Goal: Find specific page/section: Find specific page/section

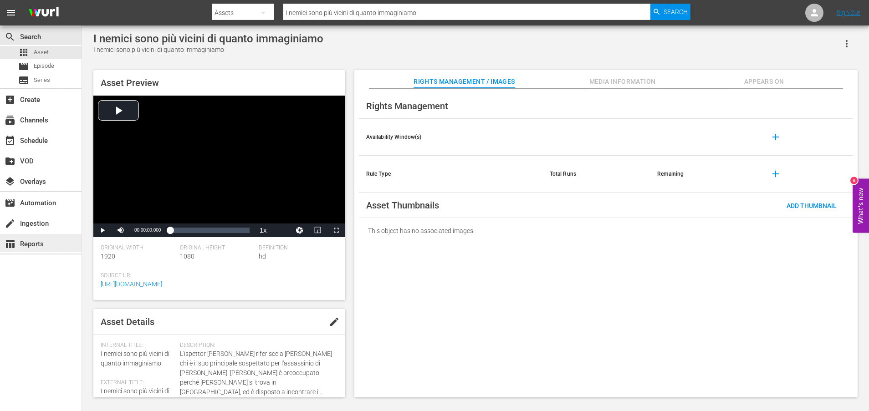
scroll to position [246, 0]
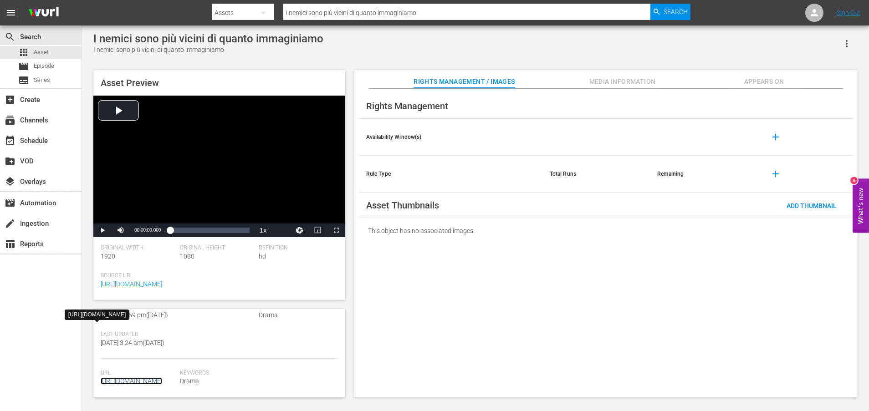
click at [162, 378] on link "[URL][DOMAIN_NAME]" at bounding box center [132, 381] width 62 height 7
click at [151, 378] on link "[URL][DOMAIN_NAME]" at bounding box center [132, 381] width 62 height 7
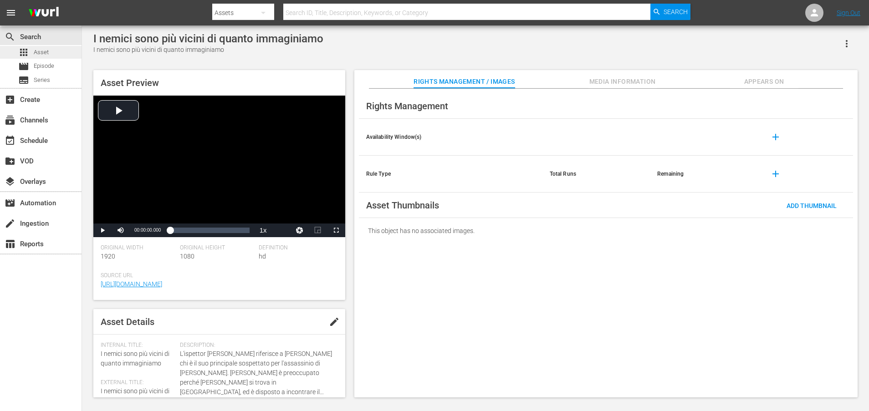
click at [44, 51] on span "Asset" at bounding box center [41, 52] width 15 height 9
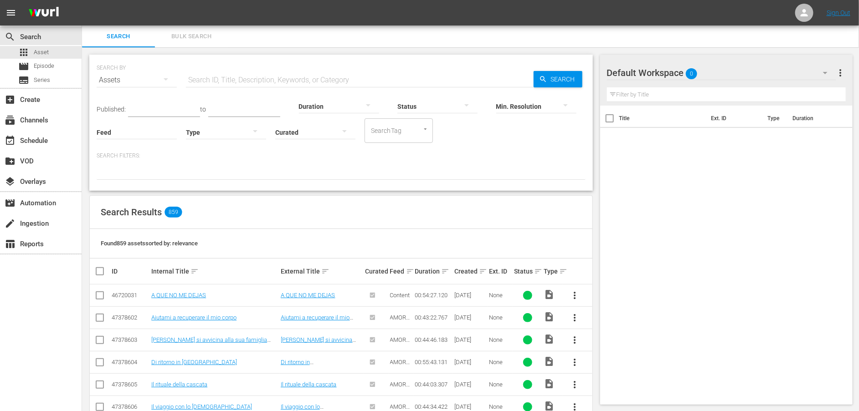
click at [230, 83] on input "text" at bounding box center [360, 80] width 348 height 22
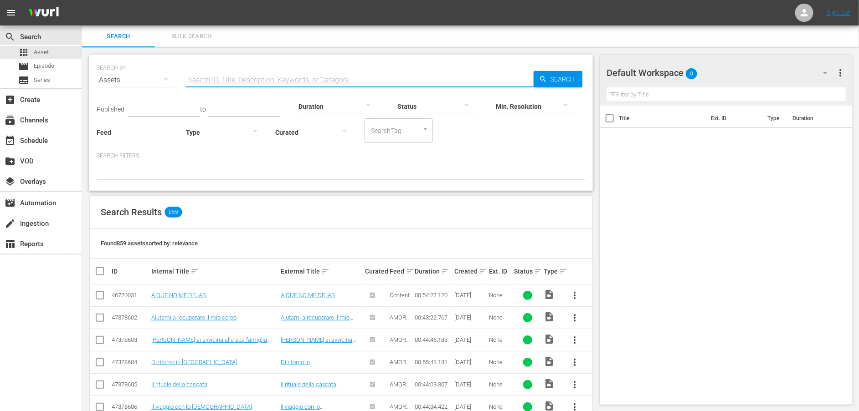
type input "amore"
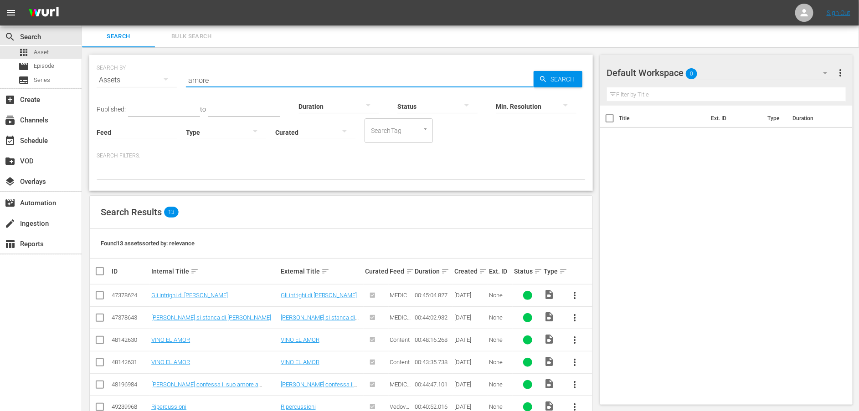
scroll to position [184, 0]
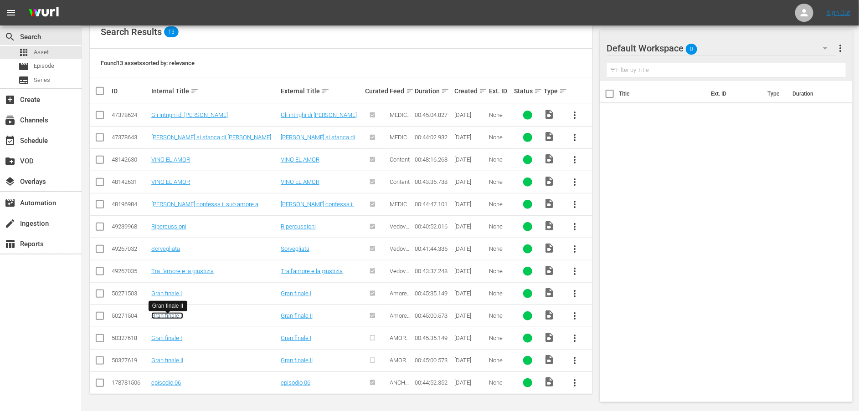
click at [167, 314] on link "Gran finale II" at bounding box center [167, 316] width 32 height 7
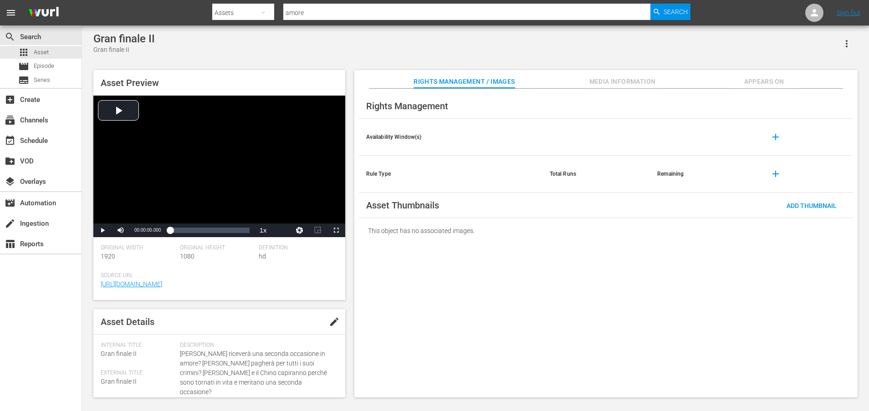
scroll to position [227, 0]
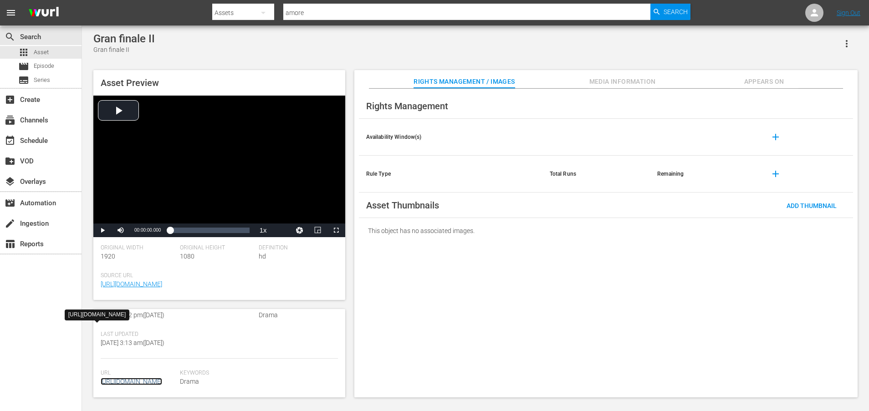
click at [155, 378] on link "https://content-partner-mrss-feeds.s3.amazonaws.com/televisa/AMAR_A_MUERTE_87_I…" at bounding box center [132, 381] width 62 height 7
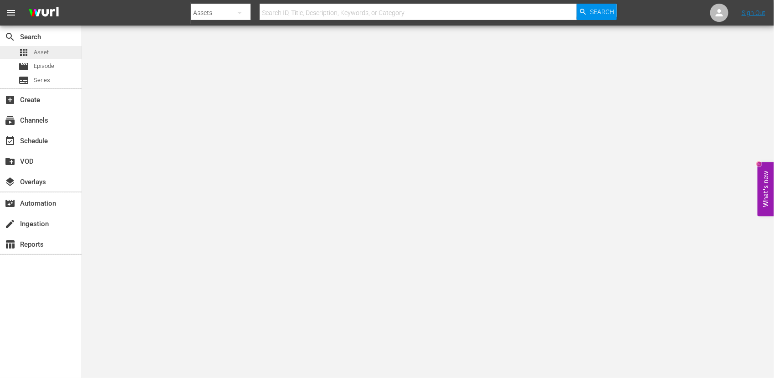
click at [36, 52] on span "Asset" at bounding box center [41, 52] width 15 height 9
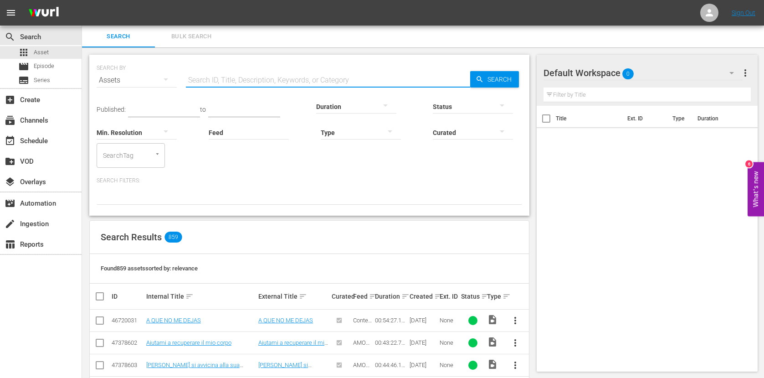
click at [250, 79] on input "text" at bounding box center [328, 80] width 284 height 22
paste input "" Un segreto per scoprire le verità nascoste""
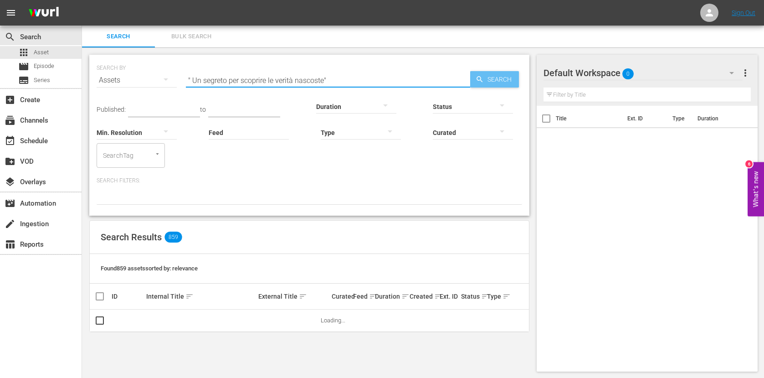
type input "" Un segreto per scoprire le verità nascoste""
click at [498, 80] on span "Search" at bounding box center [501, 79] width 35 height 16
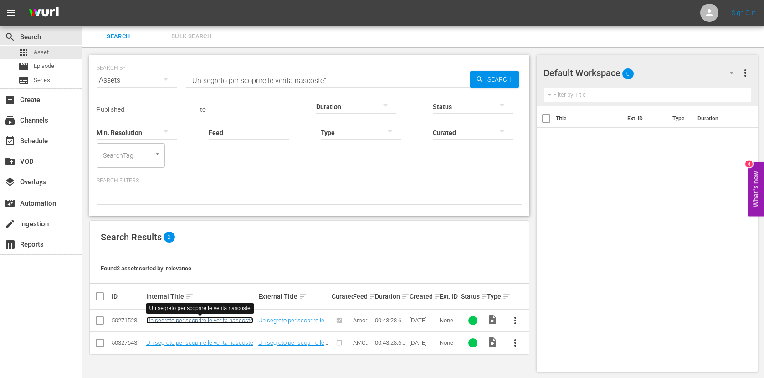
click at [216, 323] on link "Un segreto per scoprire le verità nascoste" at bounding box center [199, 320] width 107 height 7
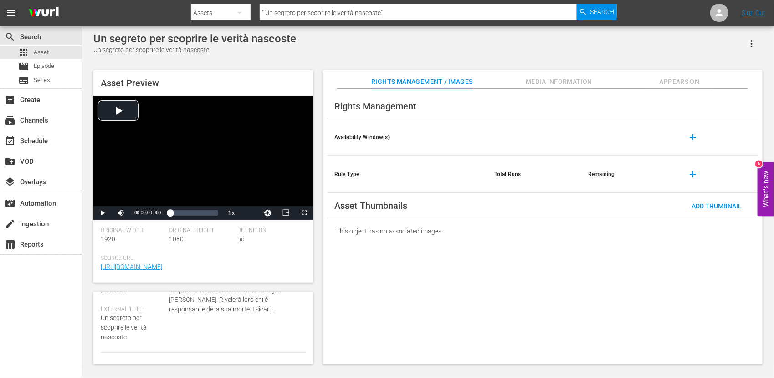
scroll to position [290, 0]
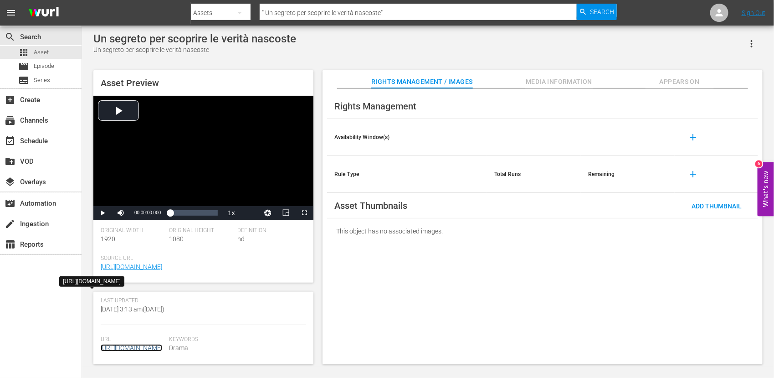
click at [148, 344] on link "https://content-partner-mrss-feeds.s3.amazonaws.com/televisa/AMAR_A_MUERTE_84_I…" at bounding box center [132, 347] width 62 height 7
click at [185, 61] on div "Un segreto per scoprire le verità nascoste Un segreto per scoprire le verità na…" at bounding box center [428, 195] width 678 height 327
click at [39, 52] on span "Asset" at bounding box center [41, 52] width 15 height 9
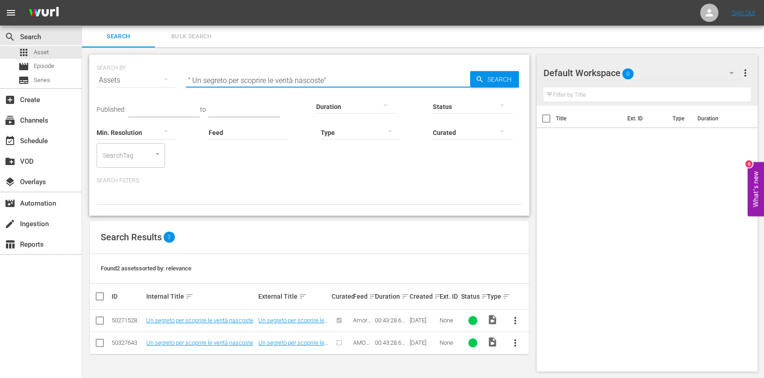
drag, startPoint x: 334, startPoint y: 78, endPoint x: 149, endPoint y: 78, distance: 185.0
click at [149, 78] on div "SEARCH BY Search By Assets Search ID, Title, Description, Keywords, or Category…" at bounding box center [310, 74] width 426 height 33
paste input "Un nuovo direttore per l'ospedale"
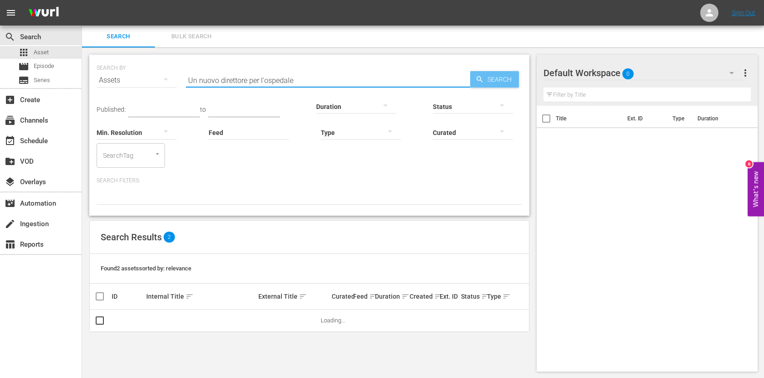
type input "Un nuovo direttore per l'ospedale"
click at [487, 76] on span "Search" at bounding box center [501, 79] width 35 height 16
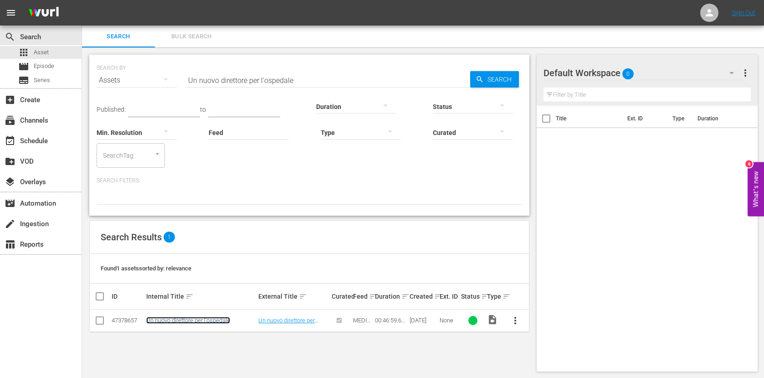
click at [197, 319] on link "Un nuovo direttore per l'ospedale" at bounding box center [188, 320] width 84 height 7
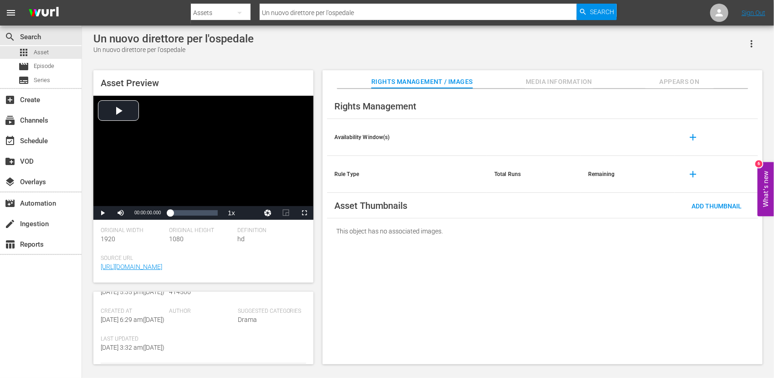
scroll to position [281, 0]
click at [134, 344] on link "https://content-partner-mrss-feeds.s3.amazonaws.com/televisa/MEDICOS_LINEA_DE_V…" at bounding box center [132, 347] width 62 height 7
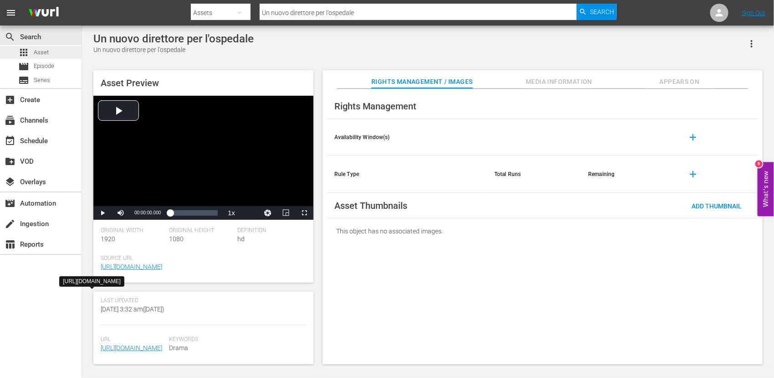
click at [44, 50] on span "Asset" at bounding box center [41, 52] width 15 height 9
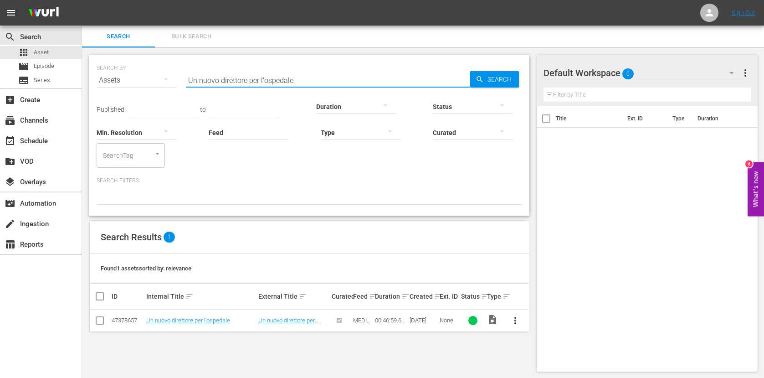
drag, startPoint x: 316, startPoint y: 80, endPoint x: 171, endPoint y: 78, distance: 144.4
click at [171, 78] on div "SEARCH BY Search By Assets Search ID, Title, Description, Keywords, or Category…" at bounding box center [310, 74] width 426 height 33
paste input "Regina a capo del pronto soccorso"
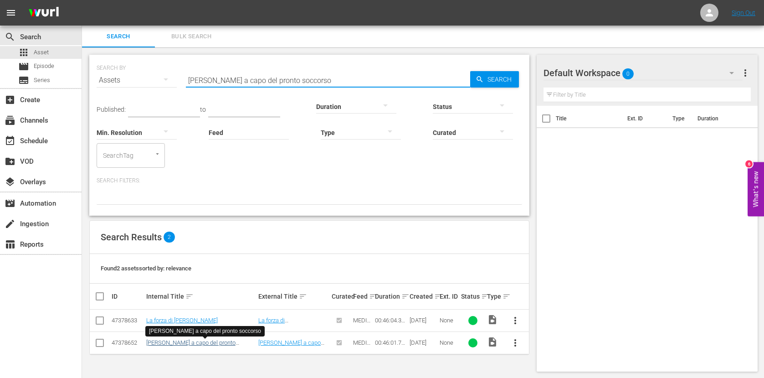
type input "Regina a capo del pronto soccorso"
click at [185, 342] on link "Regina a capo del pronto soccorso" at bounding box center [190, 346] width 89 height 14
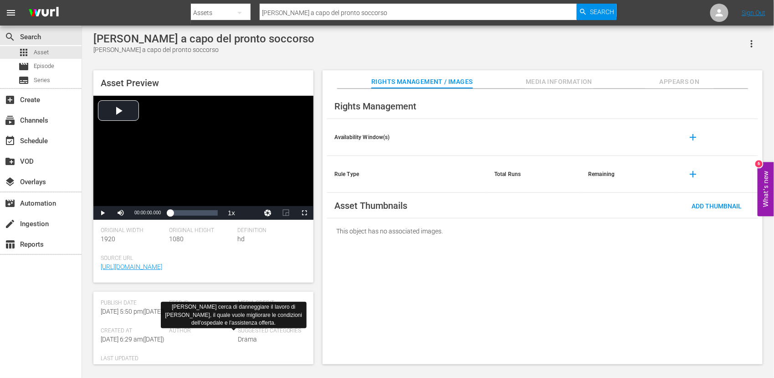
scroll to position [281, 0]
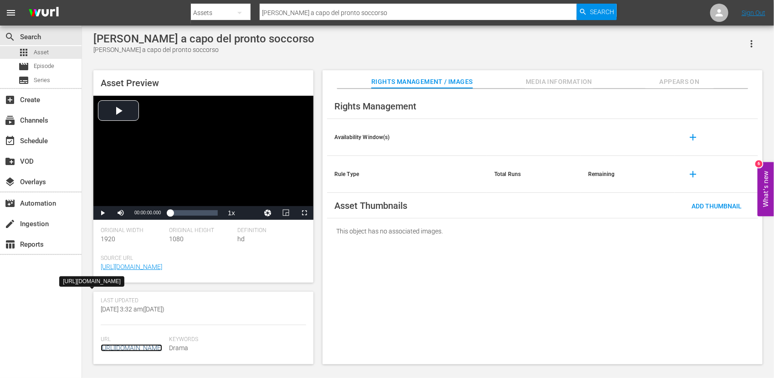
click at [141, 344] on link "https://content-partner-mrss-feeds.s3.amazonaws.com/televisa/MEDICOS_LINEA_DE_V…" at bounding box center [132, 347] width 62 height 7
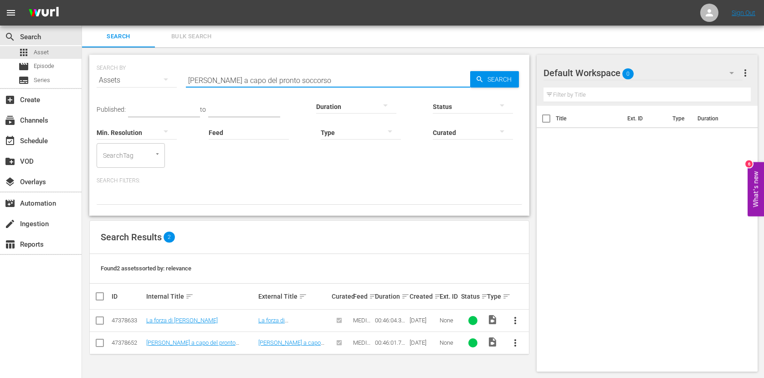
drag, startPoint x: 335, startPoint y: 81, endPoint x: 146, endPoint y: 88, distance: 188.7
click at [146, 88] on div "SEARCH BY Search By Assets Search ID, Title, Description, Keywords, or Category…" at bounding box center [310, 74] width 426 height 33
paste input "Impulsività o sangue fredd"
type input "Impulsività o sangue freddo"
click at [487, 82] on span "Search" at bounding box center [501, 79] width 35 height 16
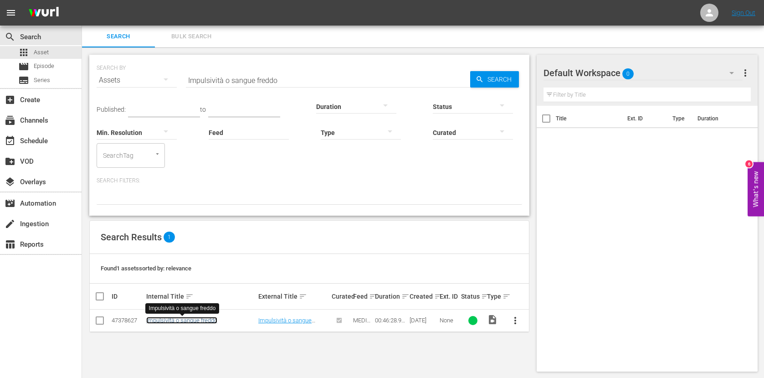
click at [210, 318] on link "Impulsività o sangue freddo" at bounding box center [181, 320] width 71 height 7
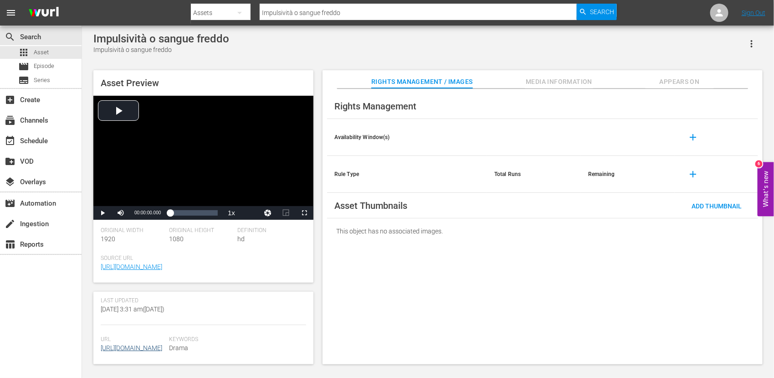
scroll to position [281, 0]
click at [143, 344] on link "https://content-partner-mrss-feeds.s3.amazonaws.com/televisa/MEDICOS_LINEA_DE_V…" at bounding box center [132, 347] width 62 height 7
click at [48, 52] on span "Asset" at bounding box center [41, 52] width 15 height 9
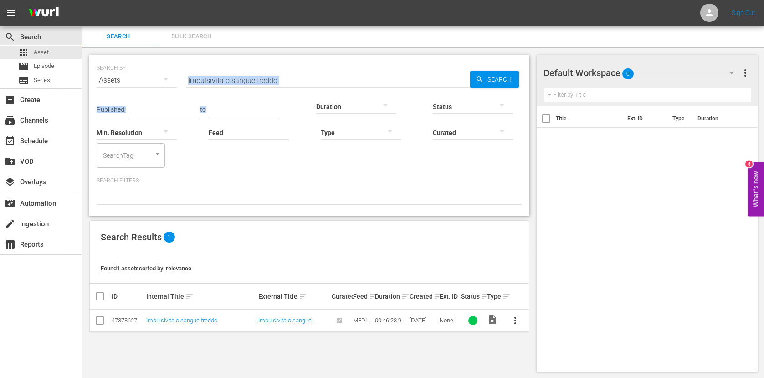
click at [177, 85] on div "SEARCH BY Search By Assets Search ID, Title, Description, Keywords, or Category…" at bounding box center [309, 135] width 440 height 161
drag, startPoint x: 177, startPoint y: 85, endPoint x: 342, endPoint y: 73, distance: 165.4
click at [342, 73] on input "Impulsività o sangue freddo" at bounding box center [328, 80] width 284 height 22
drag, startPoint x: 319, startPoint y: 78, endPoint x: 165, endPoint y: 78, distance: 153.5
click at [165, 78] on div "SEARCH BY Search By Assets Search ID, Title, Description, Keywords, or Category…" at bounding box center [310, 74] width 426 height 33
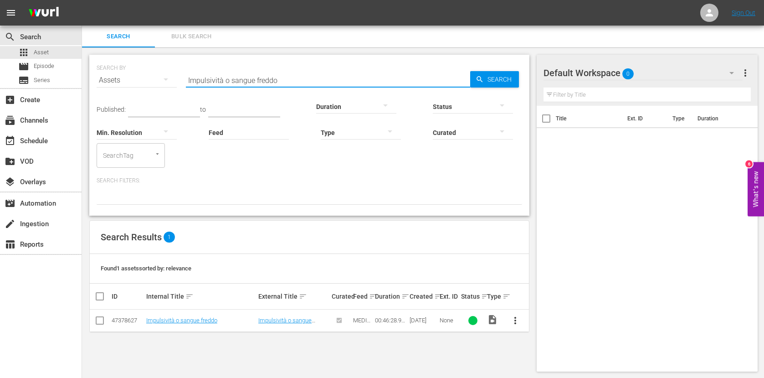
paste input "Esci dalla mia vita"
type input "Esci dalla mia vita"
click at [178, 323] on link "Esci dalla mia vita" at bounding box center [169, 320] width 46 height 7
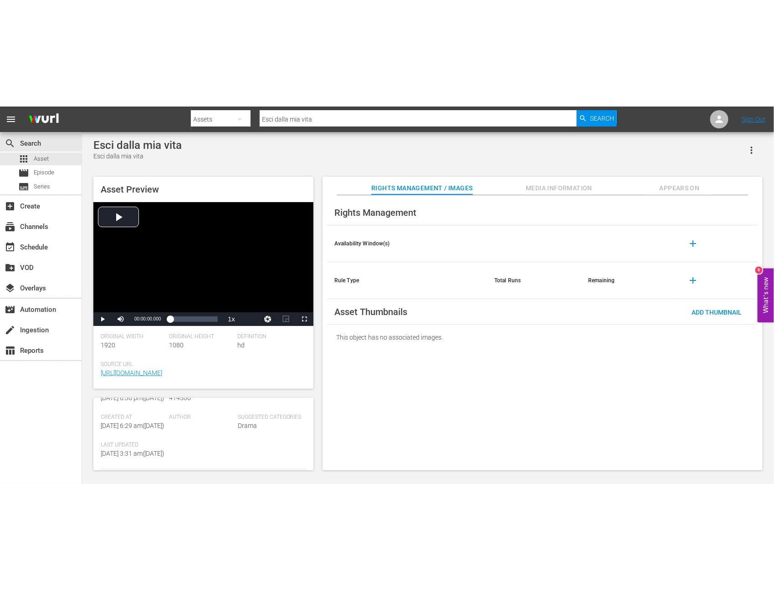
scroll to position [262, 0]
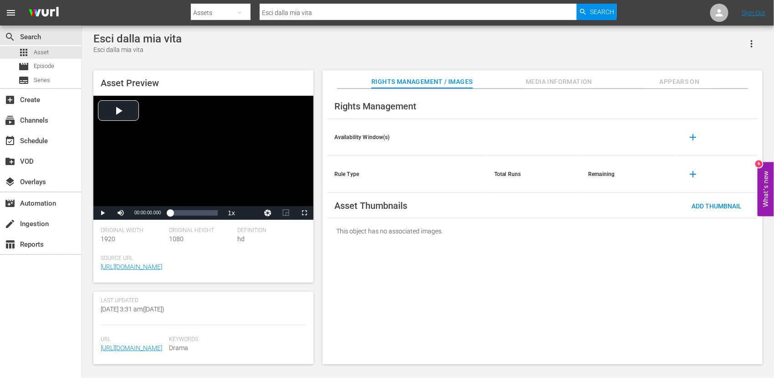
click at [148, 343] on span "https://content-partner-mrss-feeds.s3.amazonaws.com/televisa/MEDICOS_LINEA_DE_V…" at bounding box center [133, 348] width 64 height 10
click at [146, 344] on link "https://content-partner-mrss-feeds.s3.amazonaws.com/televisa/MEDICOS_LINEA_DE_V…" at bounding box center [132, 347] width 62 height 7
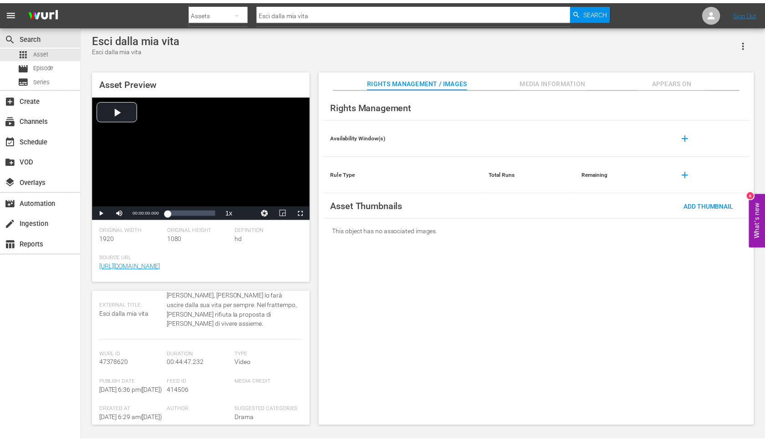
scroll to position [50, 0]
